Goal: Information Seeking & Learning: Learn about a topic

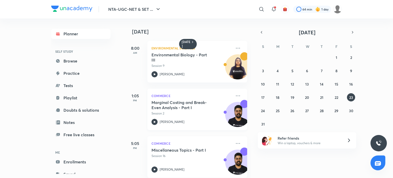
scroll to position [8, 0]
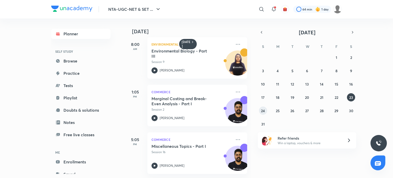
click at [264, 111] on abbr "24" at bounding box center [263, 110] width 4 height 5
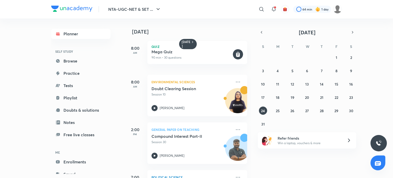
scroll to position [92, 0]
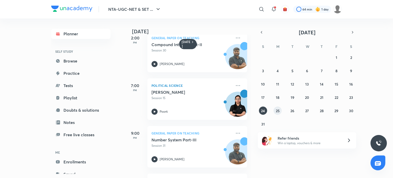
click at [278, 111] on abbr "25" at bounding box center [278, 110] width 4 height 5
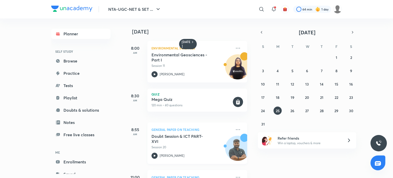
click at [185, 141] on h5 "Doubt Session & ICT PART-XVI" at bounding box center [183, 139] width 64 height 10
